Goal: Task Accomplishment & Management: Manage account settings

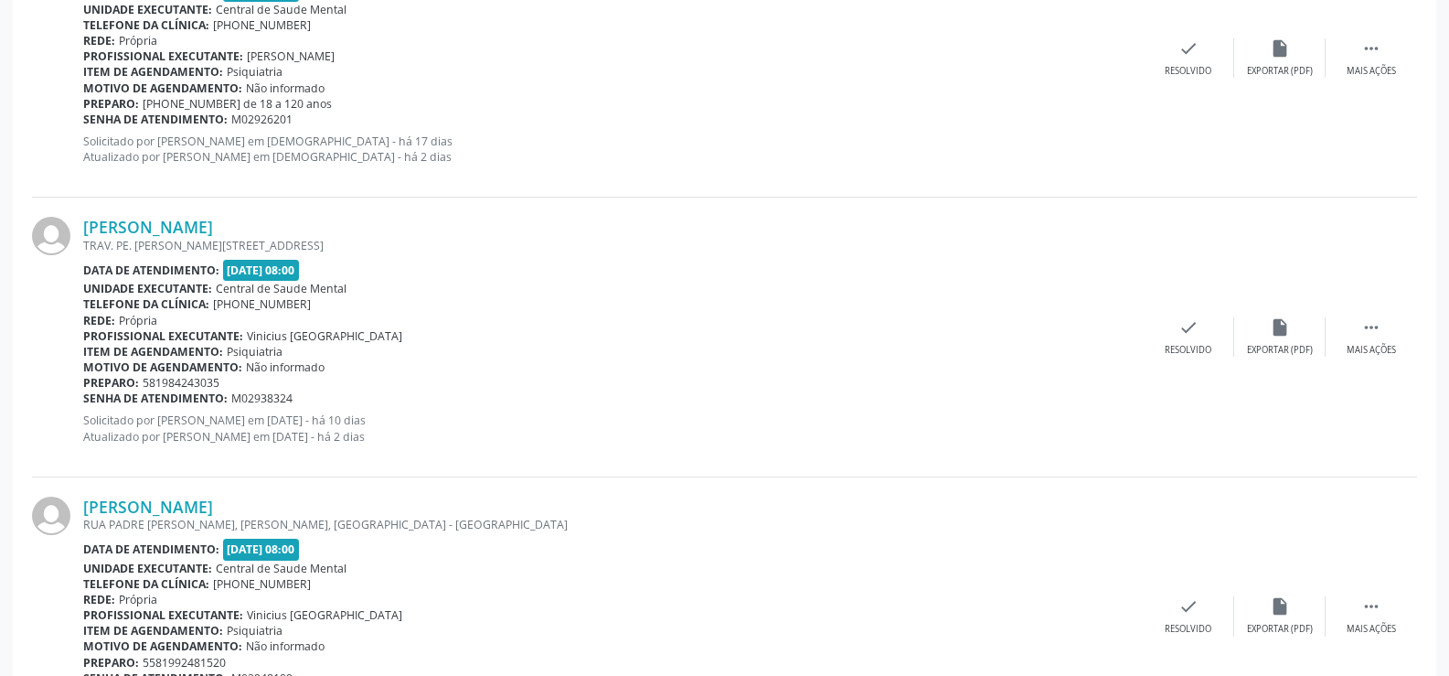
scroll to position [1280, 0]
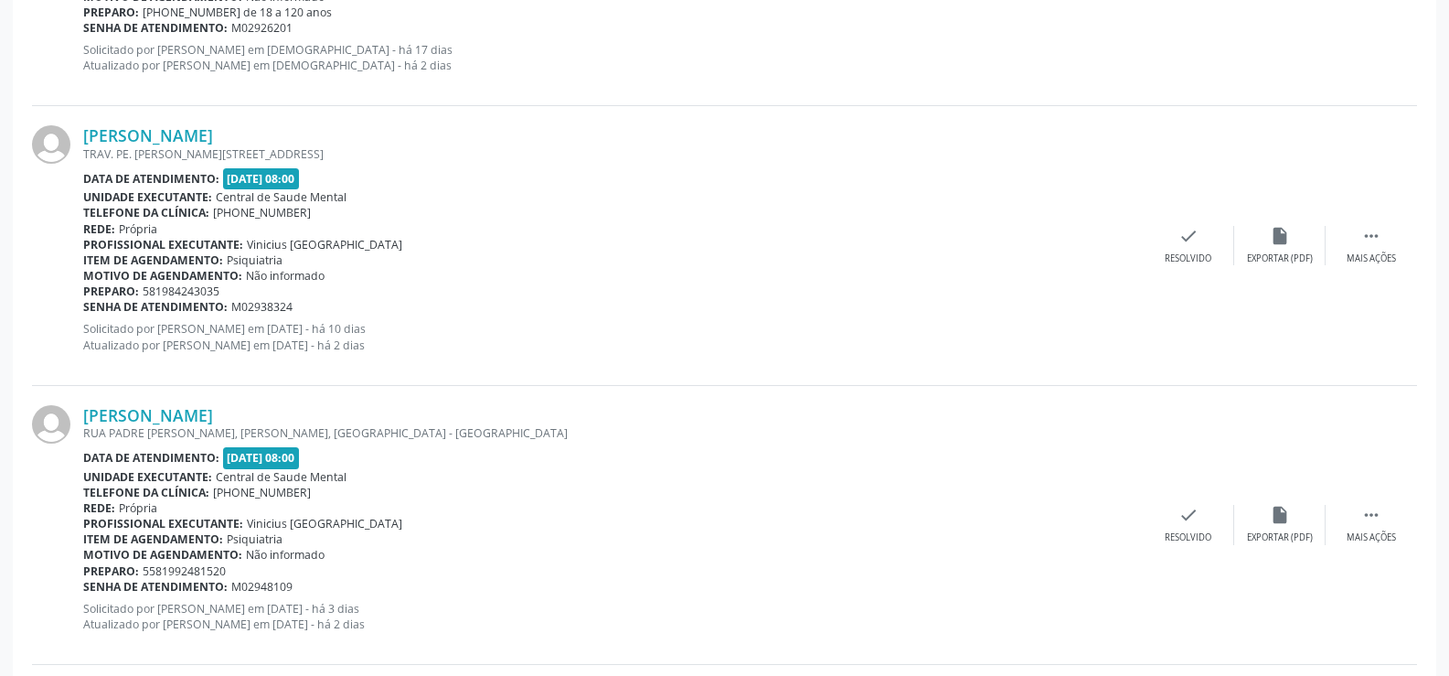
drag, startPoint x: 308, startPoint y: 419, endPoint x: 61, endPoint y: 418, distance: 246.9
click at [61, 418] on div "[PERSON_NAME] [GEOGRAPHIC_DATA][PERSON_NAME], [GEOGRAPHIC_DATA], [GEOGRAPHIC_DA…" at bounding box center [724, 525] width 1385 height 279
copy div "[PERSON_NAME]"
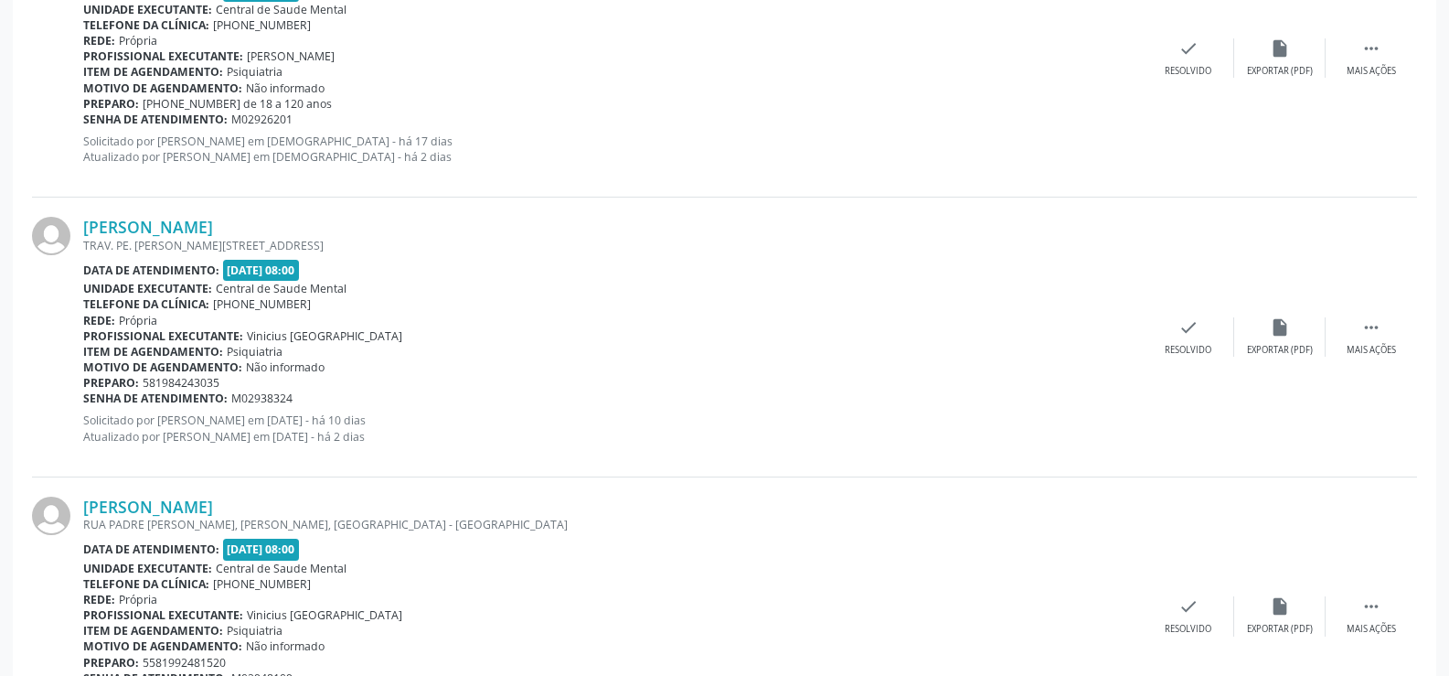
drag, startPoint x: 475, startPoint y: 444, endPoint x: 83, endPoint y: 251, distance: 437.6
click at [83, 251] on div "[PERSON_NAME] TRAV. PE. [PERSON_NAME][STREET_ADDRESS] Data de atendimento: [DAT…" at bounding box center [613, 337] width 1060 height 240
click at [410, 283] on div "Unidade executante: Central de Saude Mental" at bounding box center [613, 289] width 1060 height 16
drag, startPoint x: 475, startPoint y: 431, endPoint x: 85, endPoint y: 227, distance: 439.7
click at [85, 227] on div "[PERSON_NAME] TRAV. PE. [PERSON_NAME][STREET_ADDRESS] Data de atendimento: [DAT…" at bounding box center [613, 337] width 1060 height 240
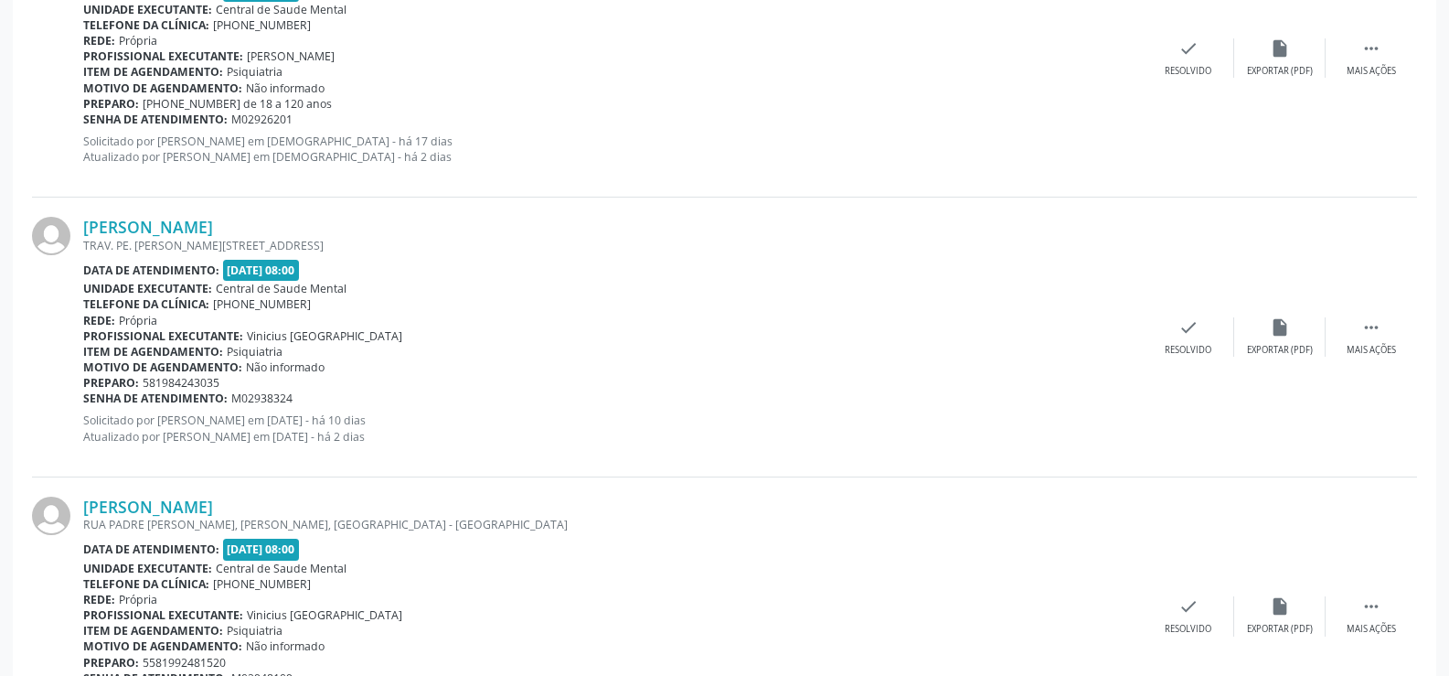
click at [443, 302] on div "Telefone da clínica: [PHONE_NUMBER]" at bounding box center [613, 304] width 1060 height 16
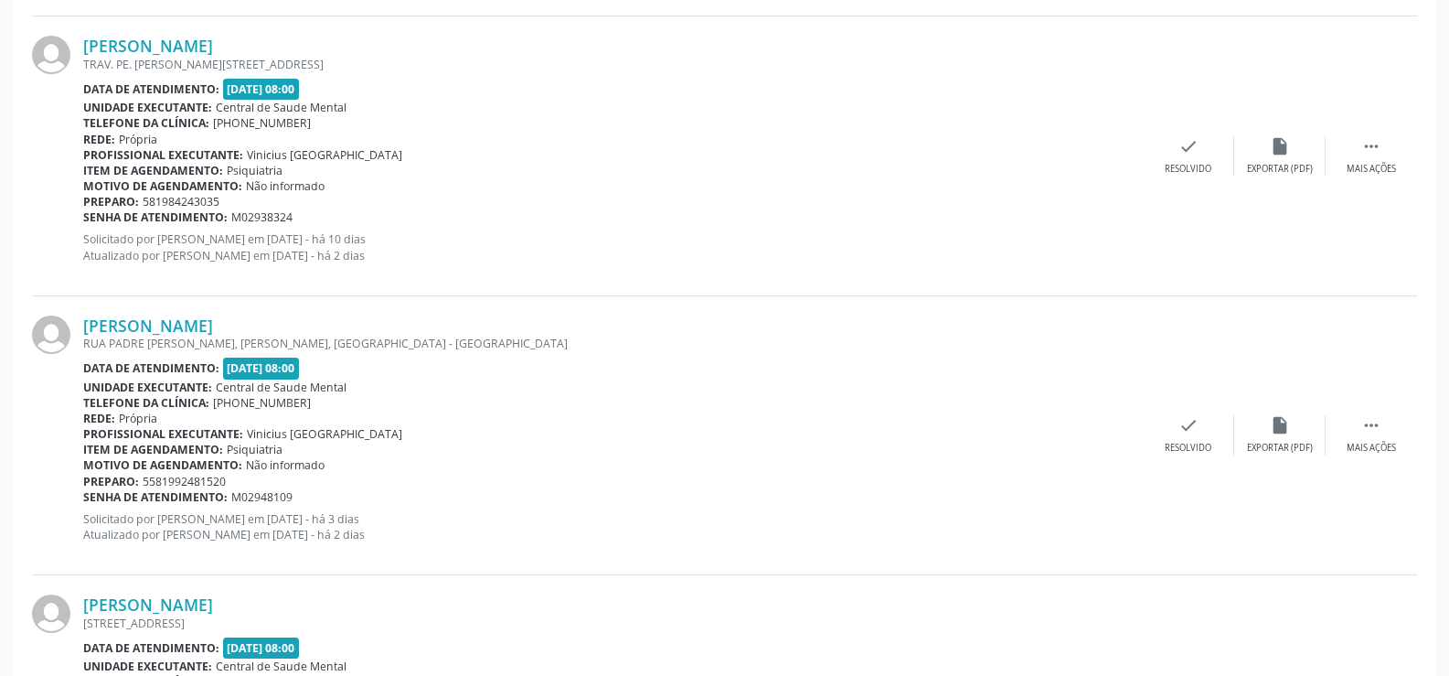
scroll to position [1372, 0]
drag, startPoint x: 308, startPoint y: 492, endPoint x: 228, endPoint y: 490, distance: 80.5
click at [228, 490] on div "Senha de atendimento: M02948109" at bounding box center [613, 495] width 1060 height 16
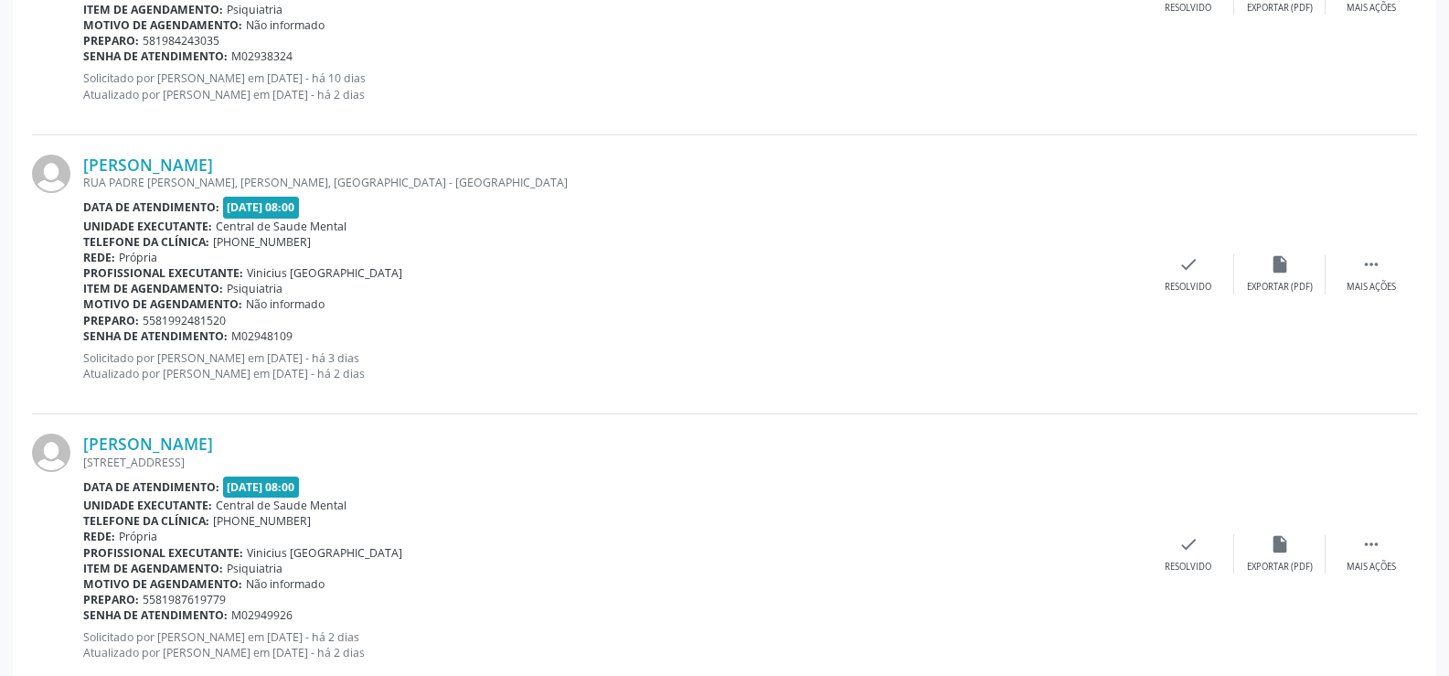
scroll to position [1554, 0]
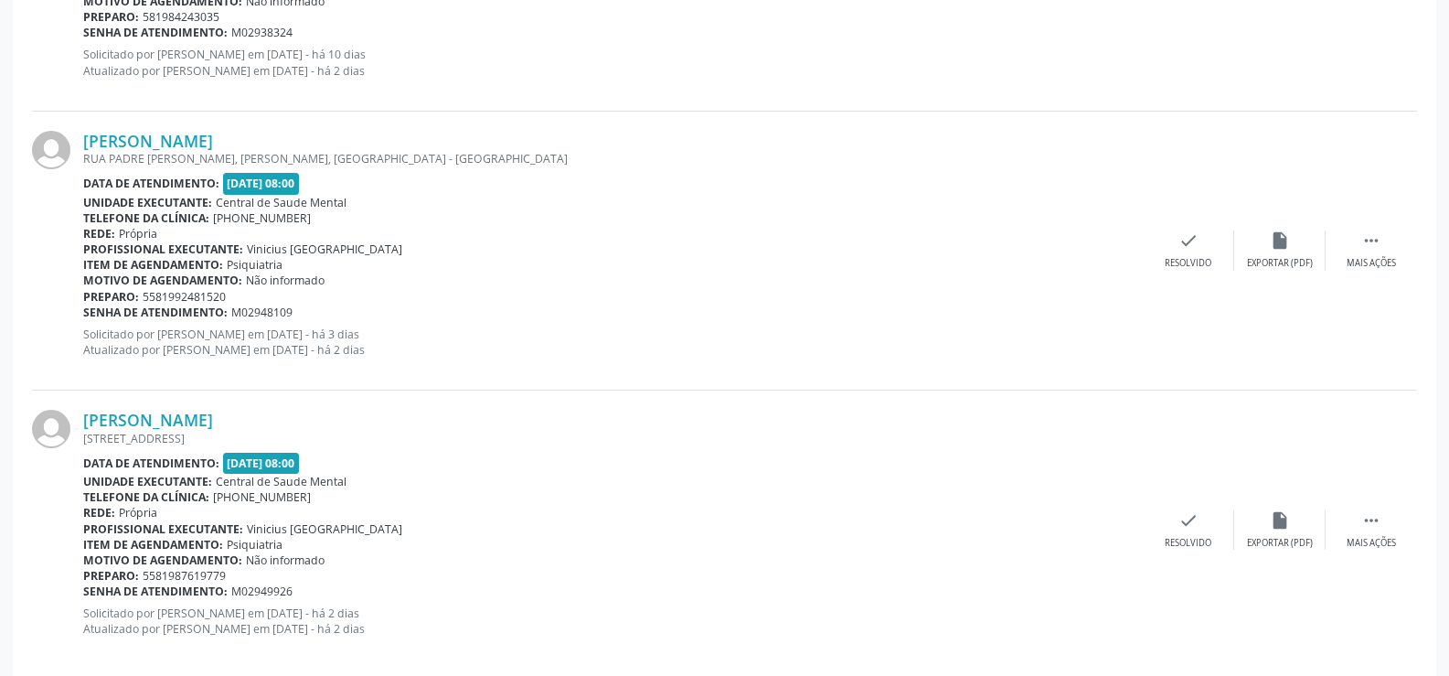
click at [304, 542] on div "Item de agendamento: Psiquiatria" at bounding box center [613, 545] width 1060 height 16
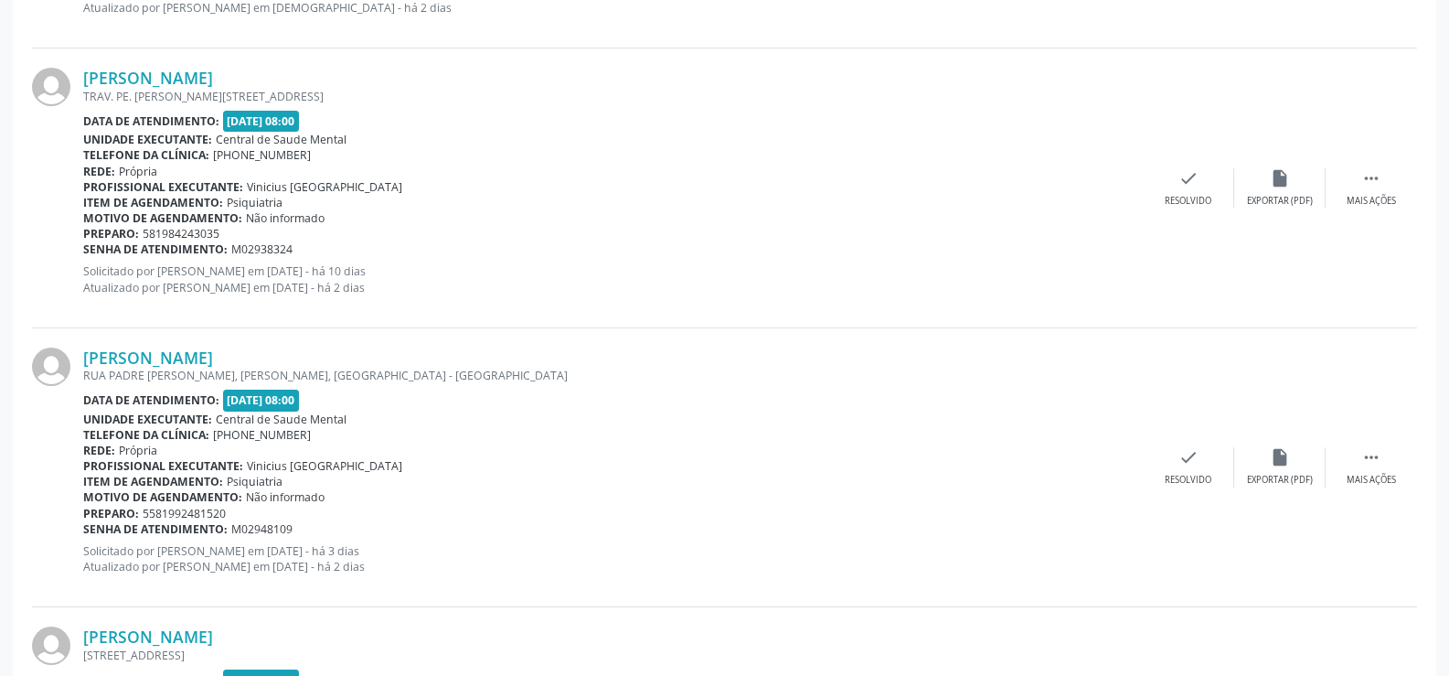
scroll to position [1306, 0]
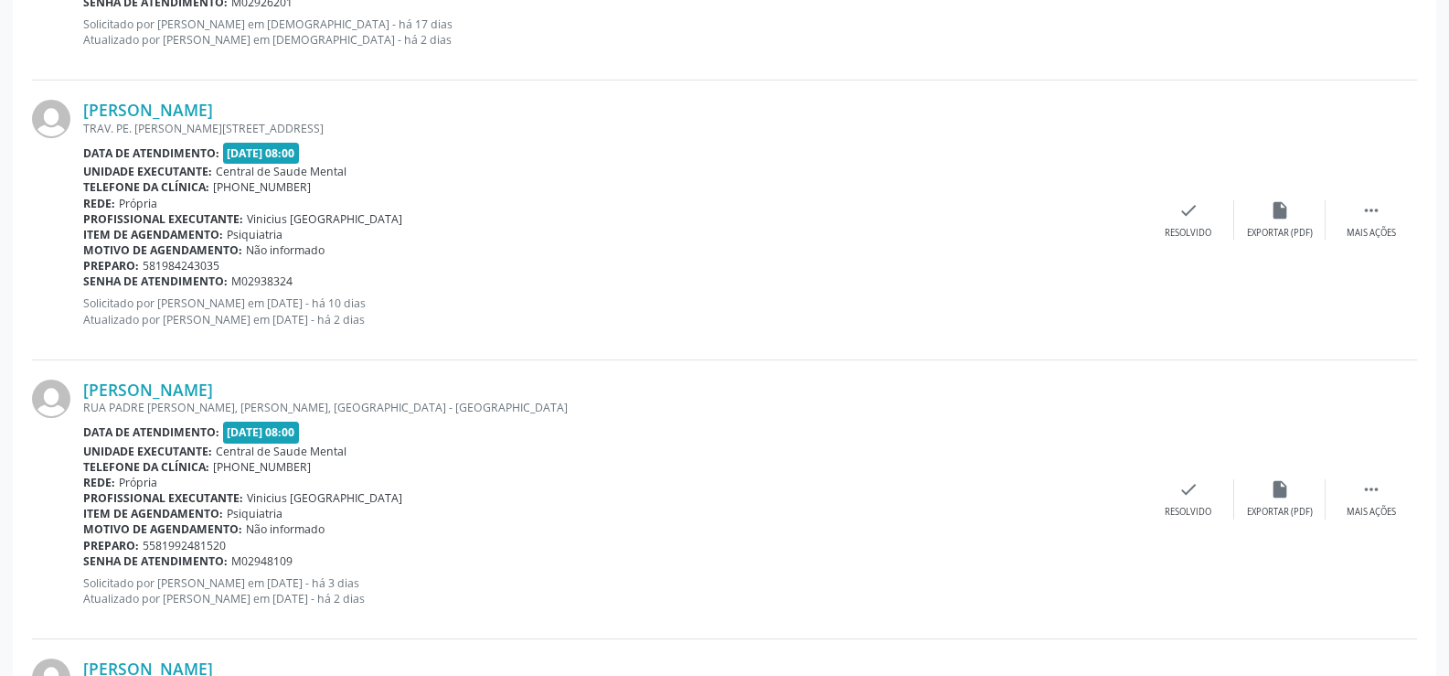
click at [473, 321] on p "Solicitado por [PERSON_NAME] em [DATE] - há 10 dias Atualizado por [PERSON_NAME…" at bounding box center [613, 310] width 1060 height 31
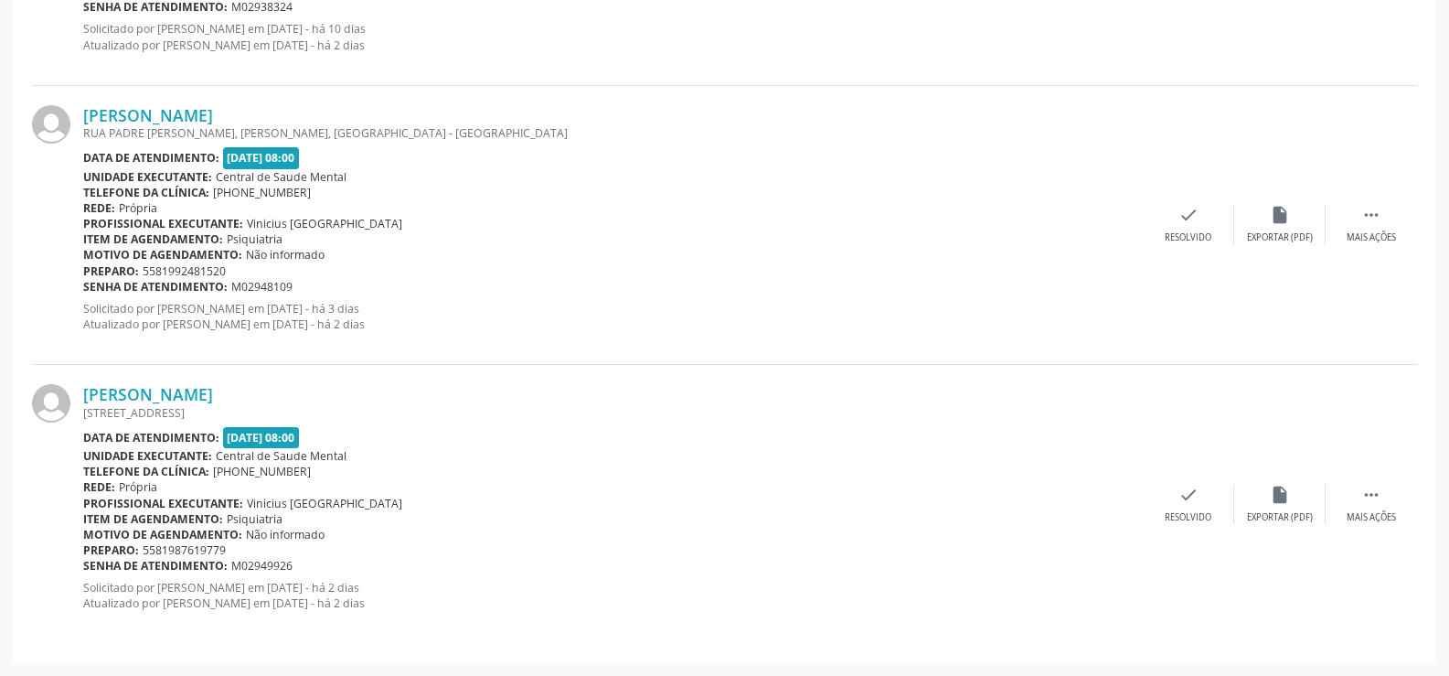
drag, startPoint x: 542, startPoint y: 603, endPoint x: 81, endPoint y: 417, distance: 497.2
click at [81, 417] on div "[PERSON_NAME] [STREET_ADDRESS] Data de atendimento: [DATE] 08:00 Unidade execut…" at bounding box center [724, 504] width 1385 height 278
click at [405, 482] on div "Rede: [GEOGRAPHIC_DATA]" at bounding box center [613, 487] width 1060 height 16
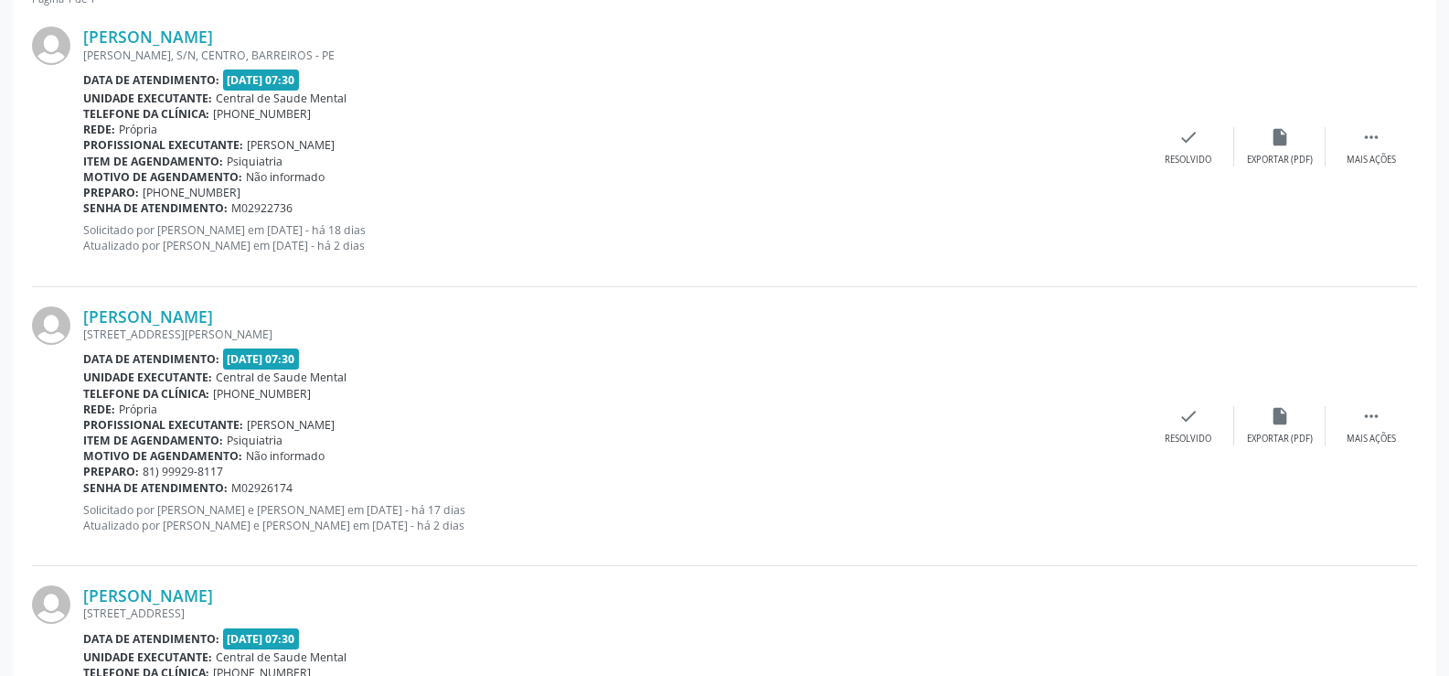
scroll to position [549, 0]
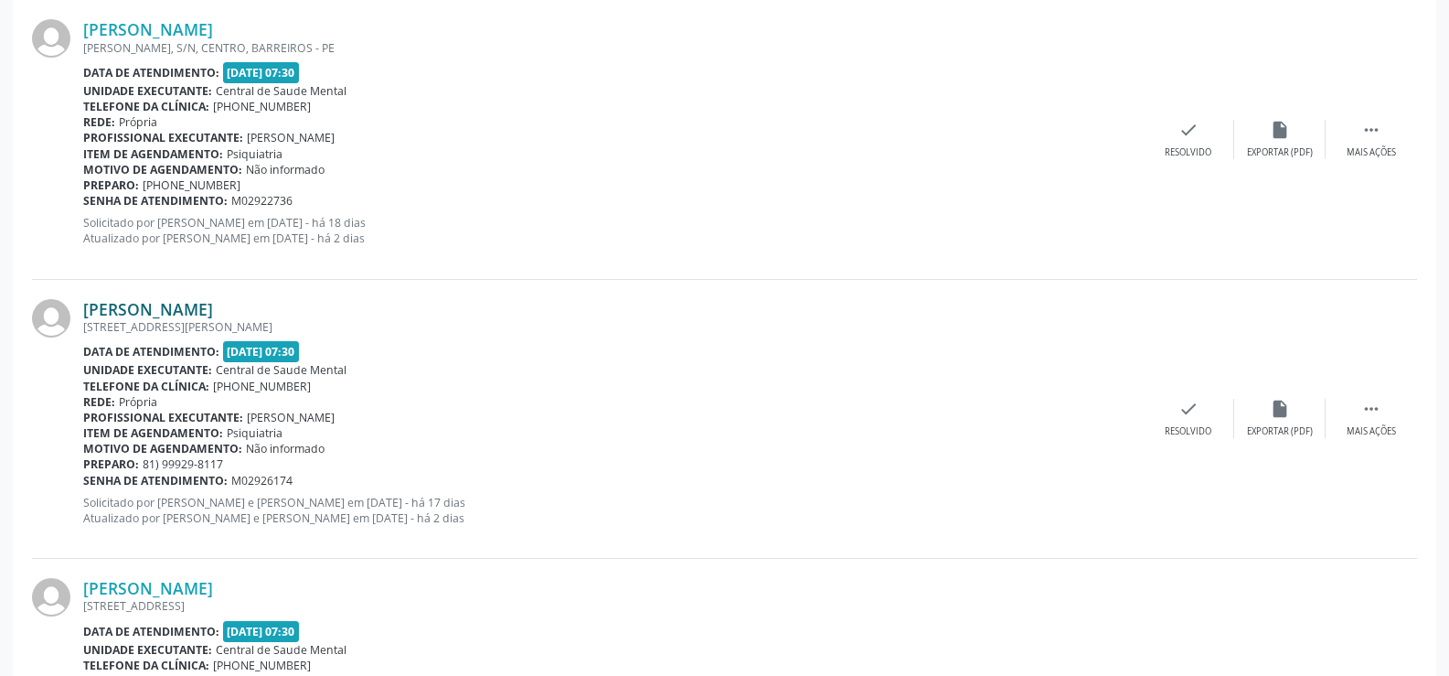
drag, startPoint x: 465, startPoint y: 520, endPoint x: 91, endPoint y: 307, distance: 430.4
click at [91, 307] on div "[PERSON_NAME] [STREET_ADDRESS][PERSON_NAME] Data de atendimento: [DATE] 07:30 U…" at bounding box center [613, 419] width 1060 height 240
click at [429, 345] on div "Data de atendimento: [DATE] 07:30" at bounding box center [613, 351] width 1060 height 21
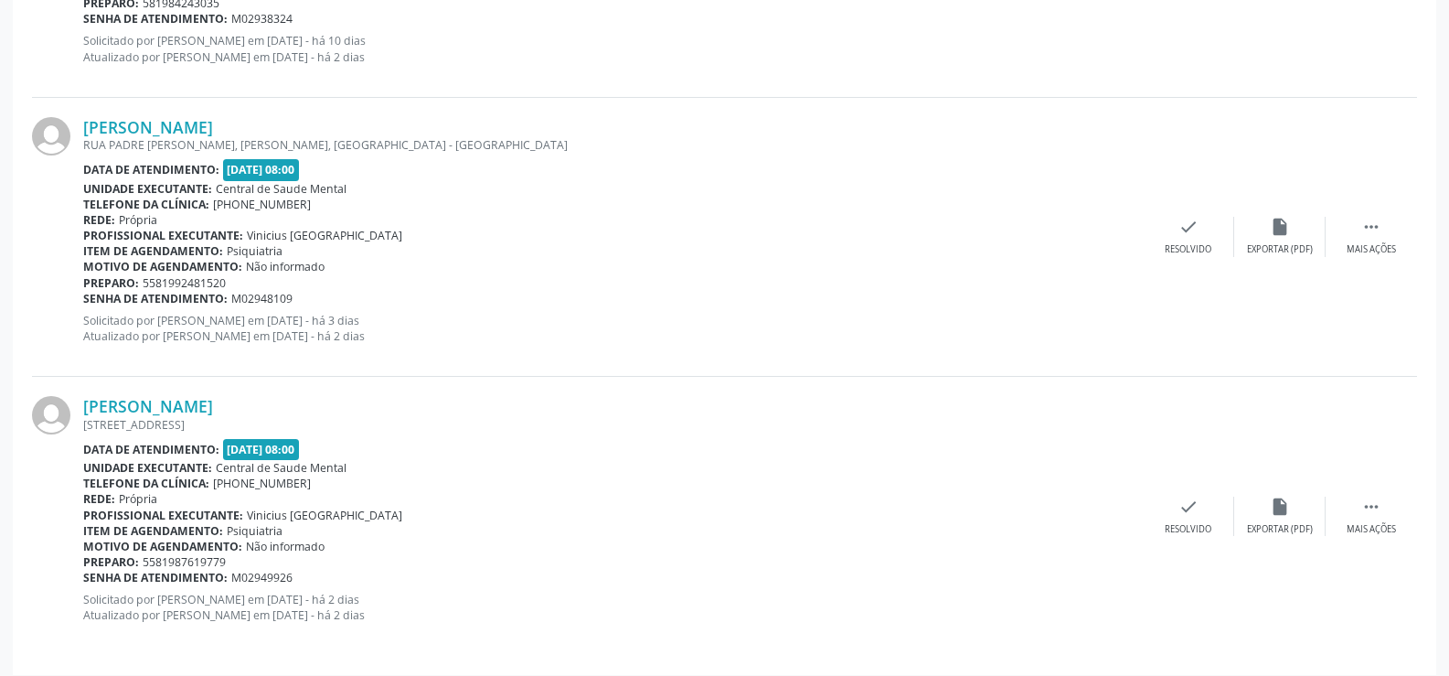
scroll to position [1580, 0]
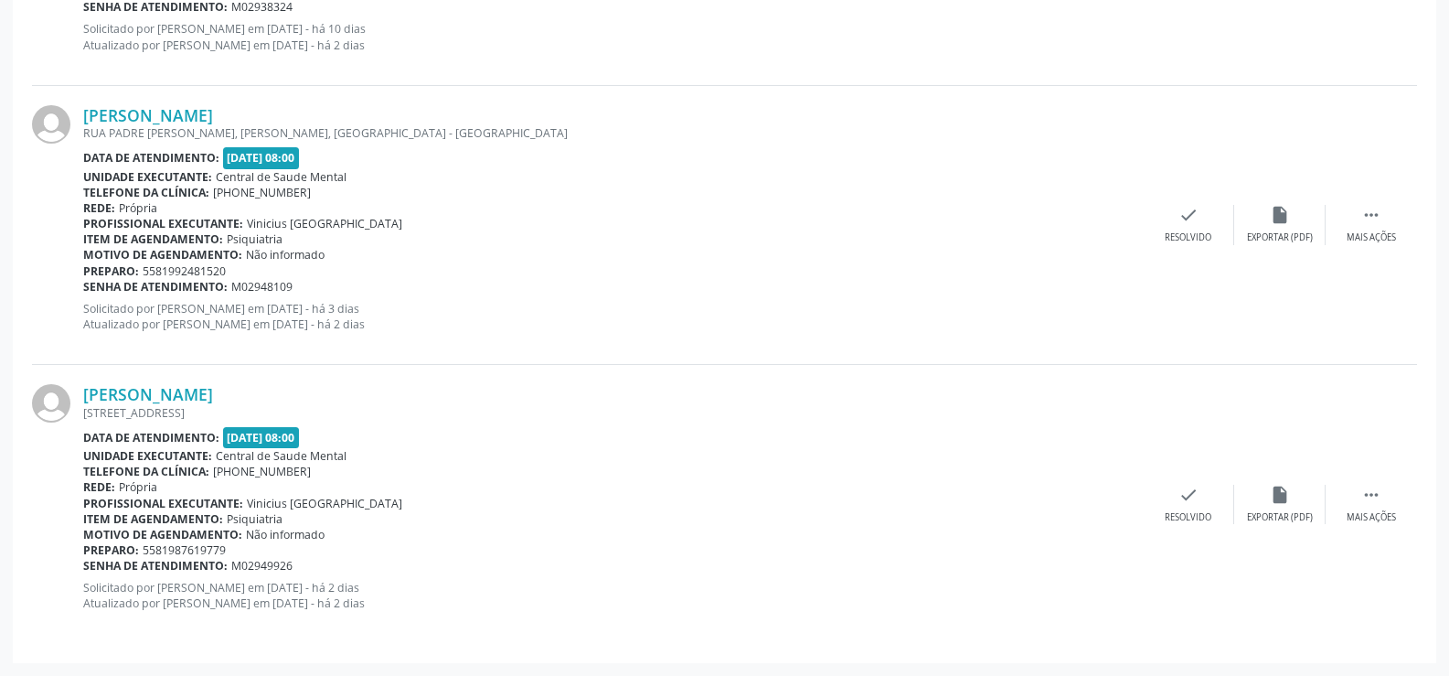
click at [401, 521] on div "Item de agendamento: Psiquiatria" at bounding box center [613, 519] width 1060 height 16
click at [382, 538] on div "Motivo de agendamento: Não informado" at bounding box center [613, 535] width 1060 height 16
click at [381, 453] on div "Unidade executante: Central de Saude Mental" at bounding box center [613, 456] width 1060 height 16
drag, startPoint x: 373, startPoint y: 457, endPoint x: 80, endPoint y: 399, distance: 298.4
click at [80, 399] on div "[PERSON_NAME] [STREET_ADDRESS] Data de atendimento: [DATE] 08:00 Unidade execut…" at bounding box center [724, 504] width 1385 height 278
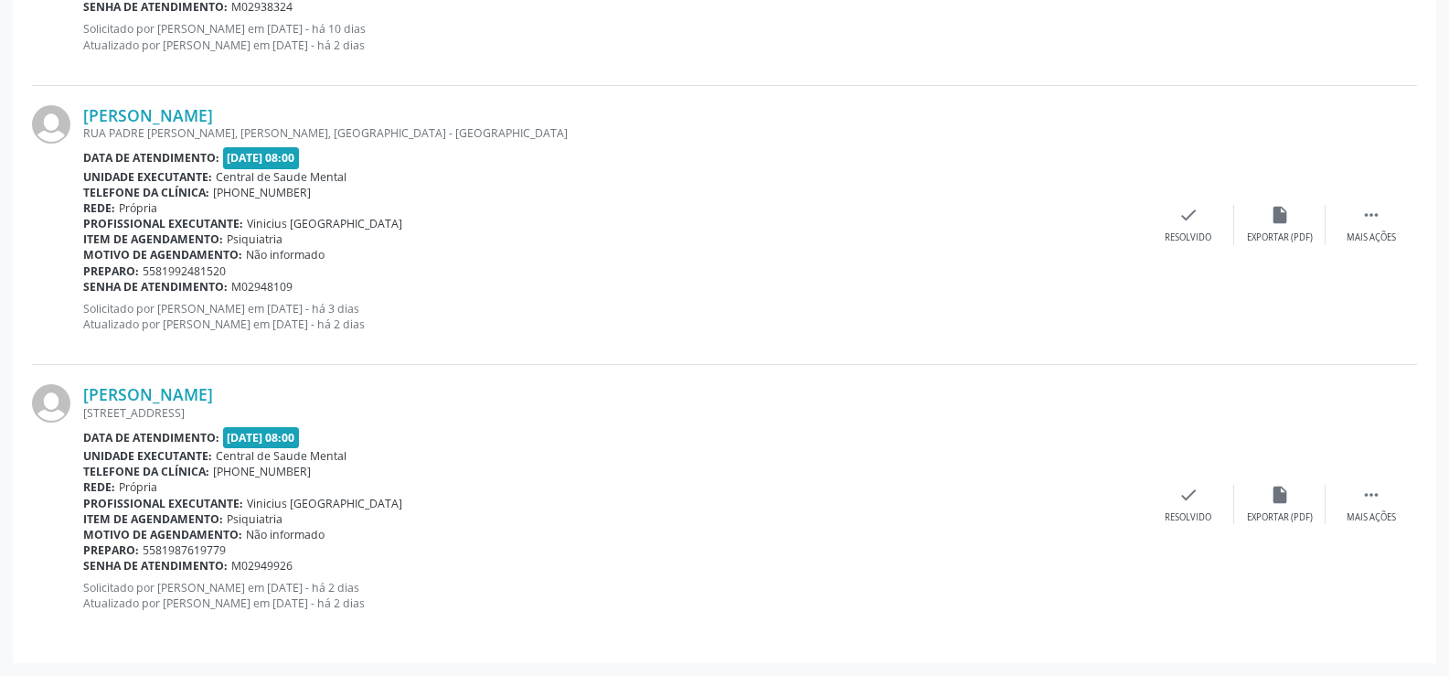
click at [700, 390] on div "[PERSON_NAME]" at bounding box center [613, 394] width 1060 height 20
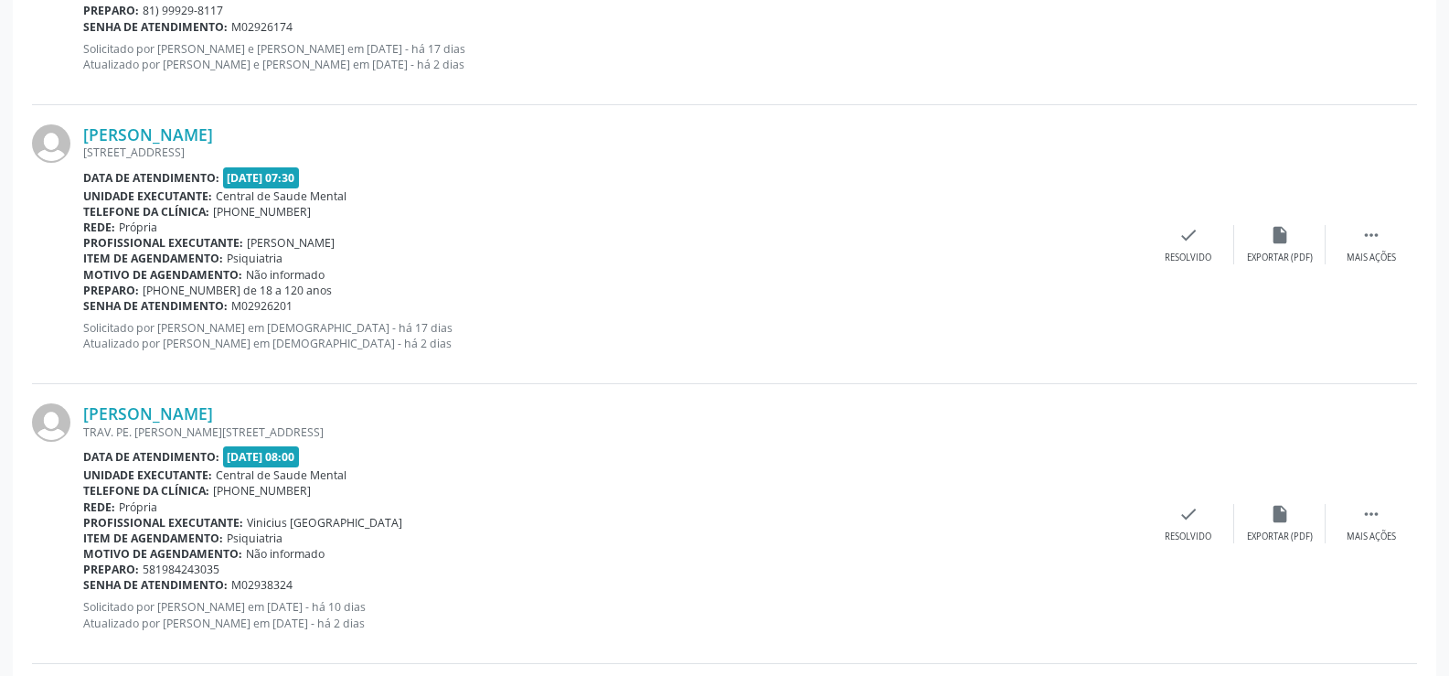
scroll to position [1031, 0]
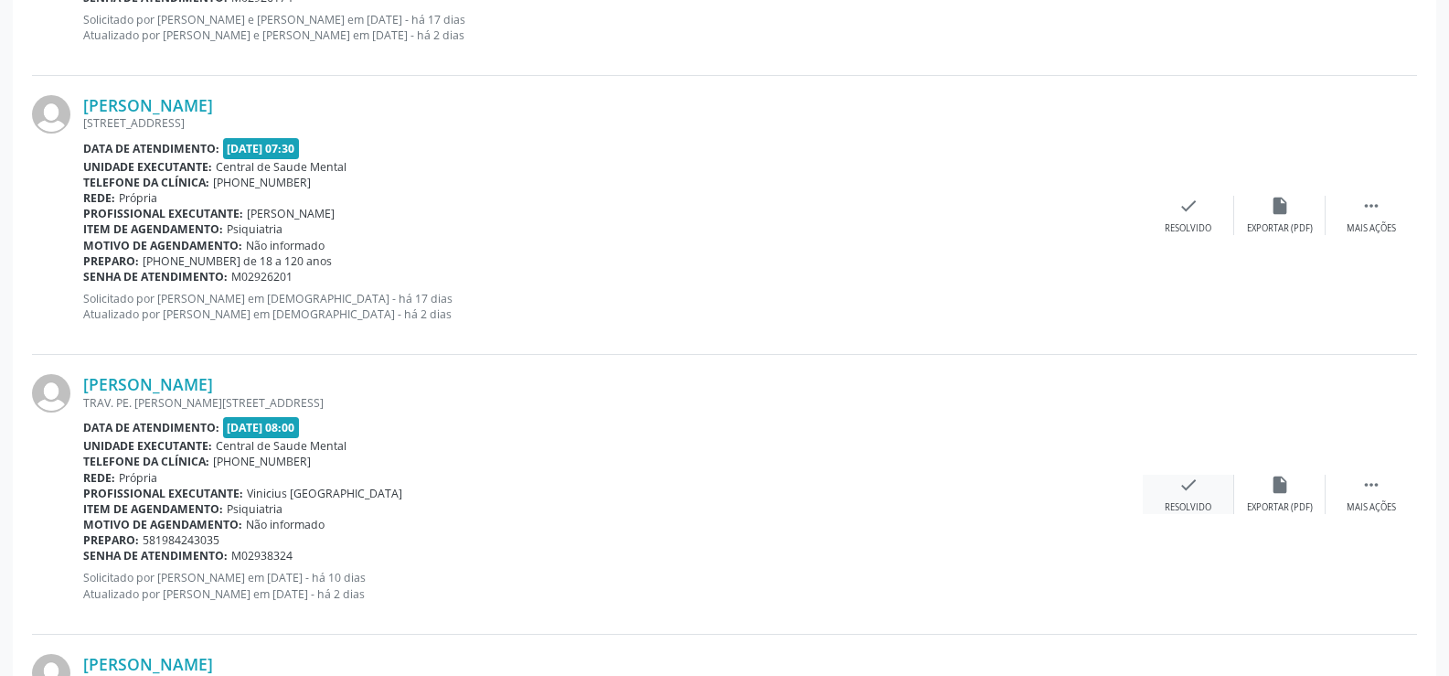
click at [1190, 486] on icon "check" at bounding box center [1189, 485] width 20 height 20
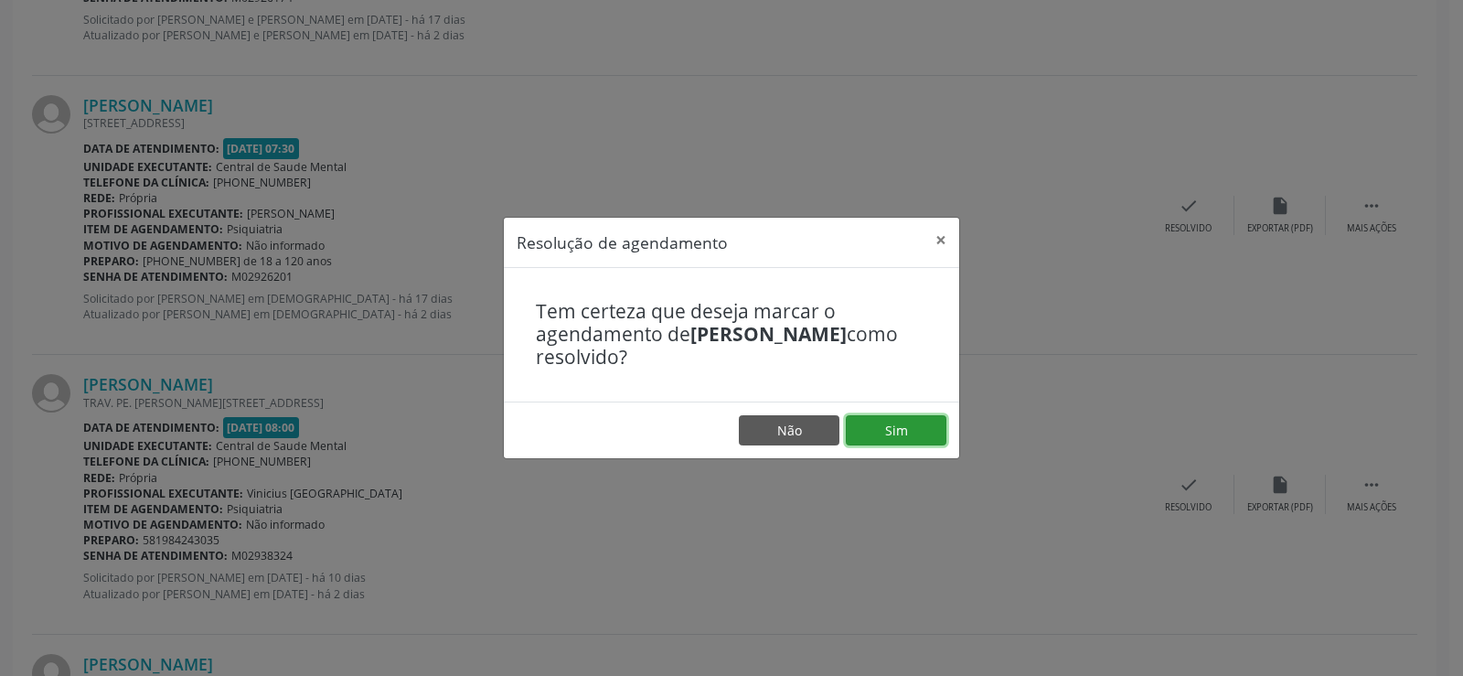
click at [901, 422] on button "Sim" at bounding box center [896, 430] width 101 height 31
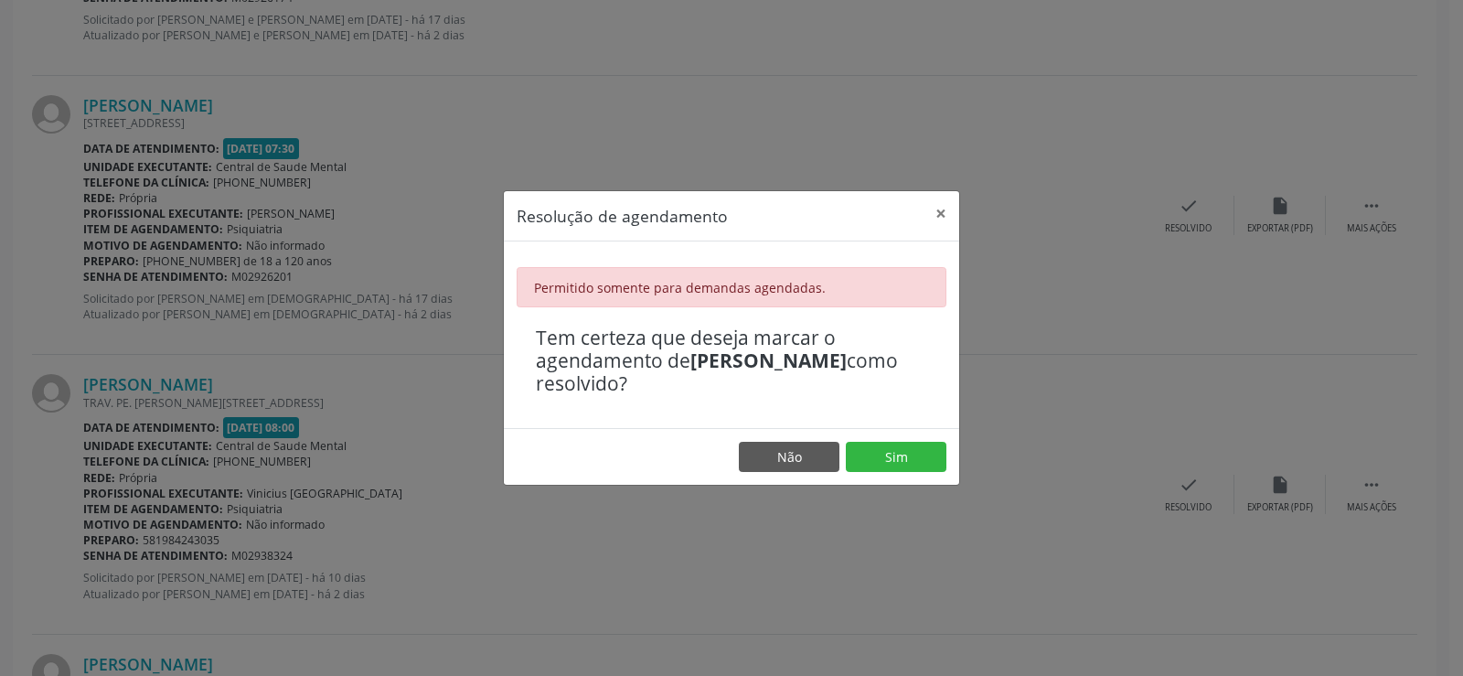
click at [940, 176] on div "Resolução de agendamento × Permitido somente para demandas agendadas. Tem certe…" at bounding box center [731, 338] width 1463 height 676
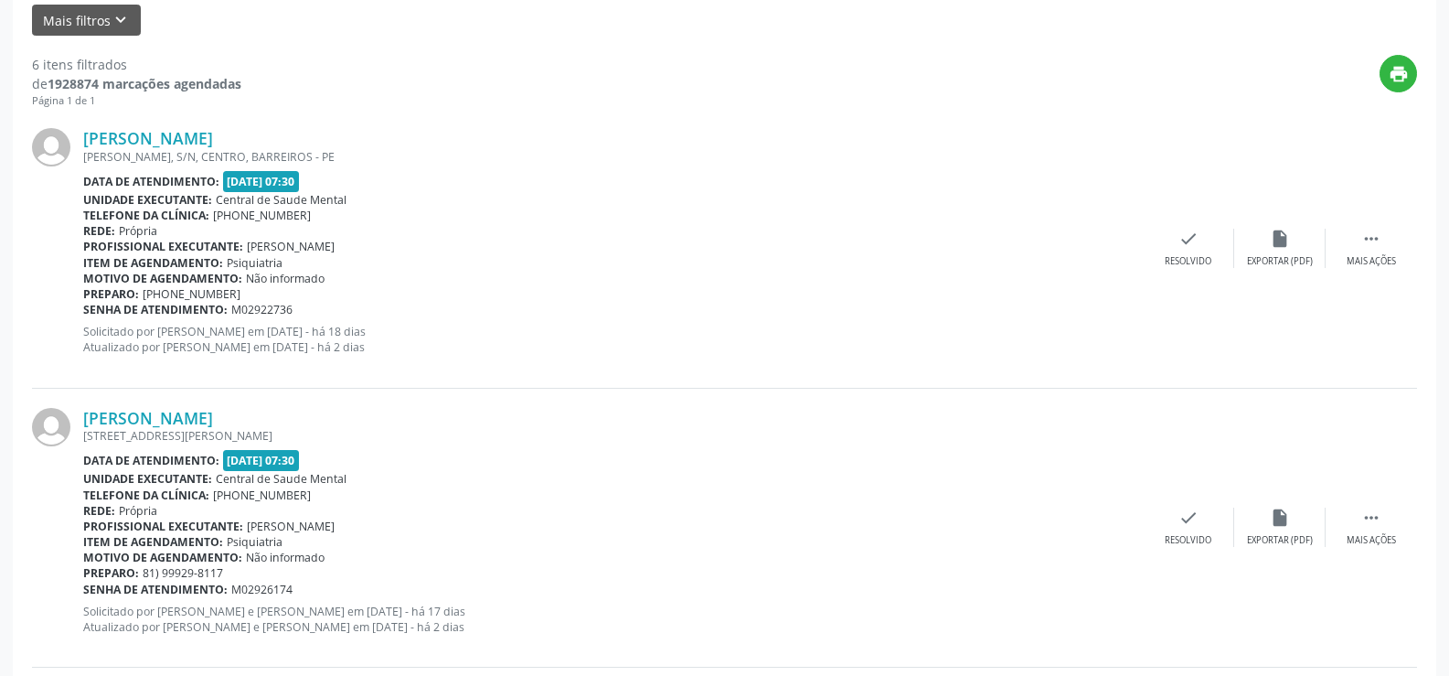
scroll to position [117, 0]
